Goal: Transaction & Acquisition: Subscribe to service/newsletter

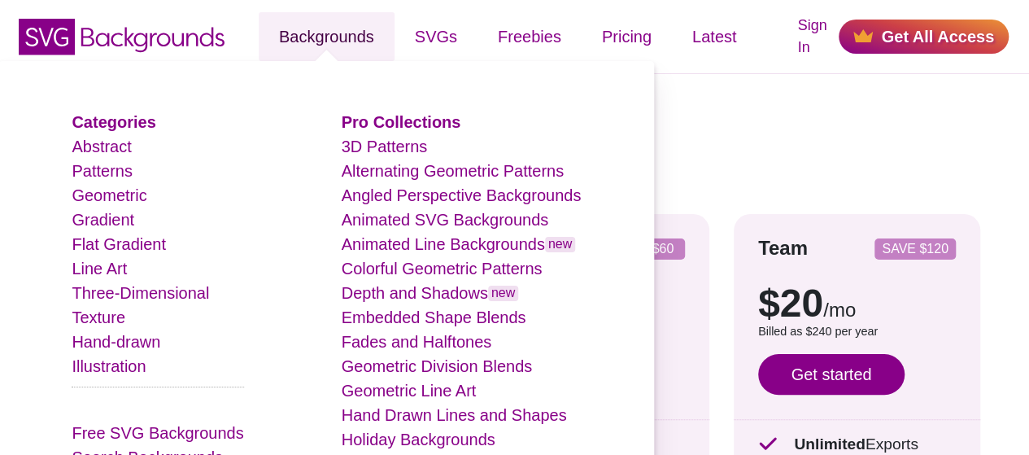
click at [332, 38] on link "Backgrounds" at bounding box center [327, 36] width 136 height 49
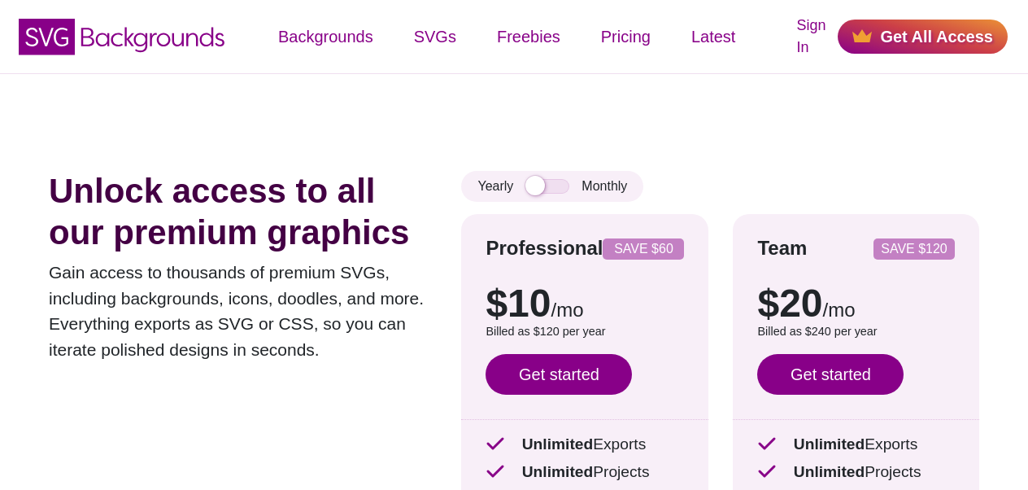
click at [406, 392] on div "Unlock access to all our premium graphics Gain access to thousands of premium S…" at bounding box center [243, 375] width 388 height 408
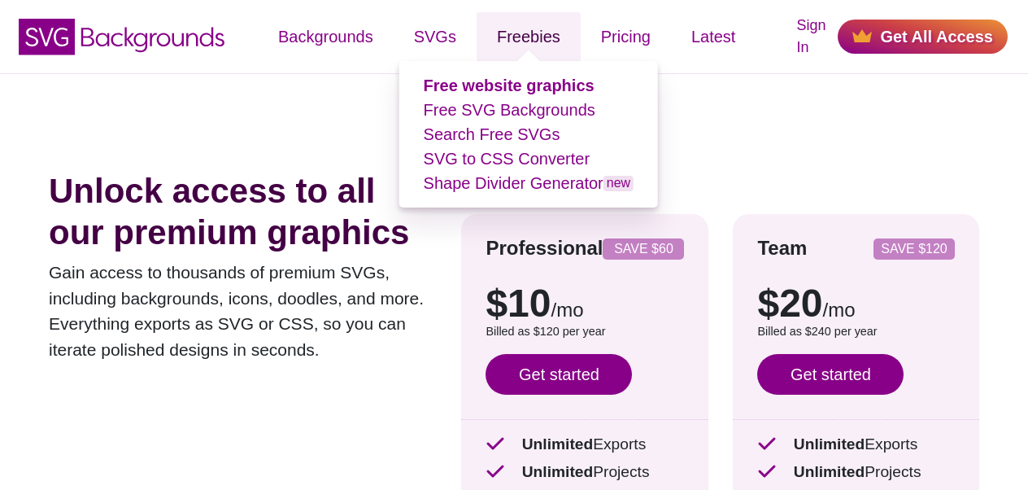
click at [536, 36] on link "Freebies" at bounding box center [529, 36] width 104 height 49
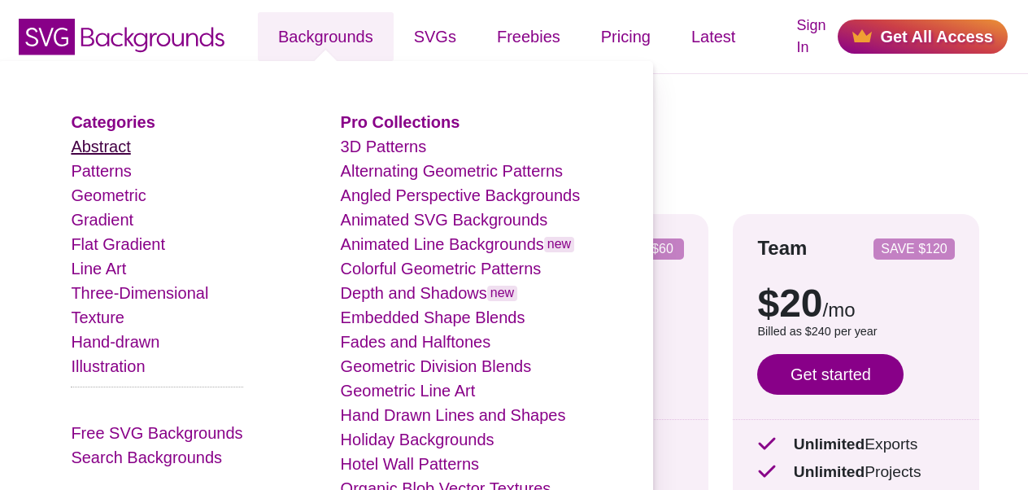
click at [130, 144] on link "Abstract" at bounding box center [100, 146] width 59 height 18
